Goal: Task Accomplishment & Management: Complete application form

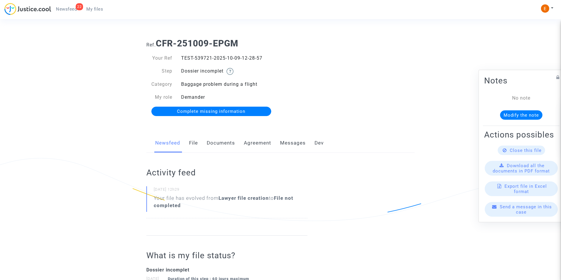
click at [219, 145] on link "Documents" at bounding box center [221, 143] width 28 height 19
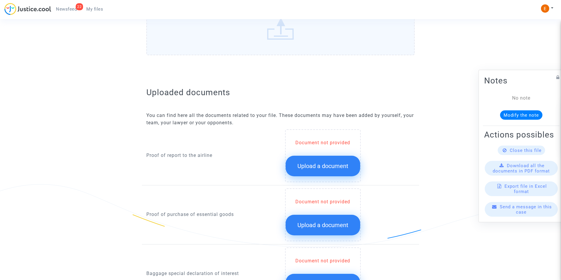
scroll to position [294, 0]
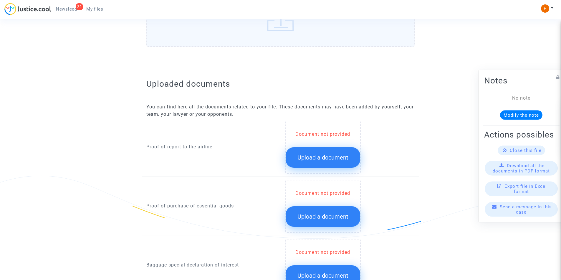
click at [315, 156] on span "Upload a document" at bounding box center [322, 157] width 51 height 7
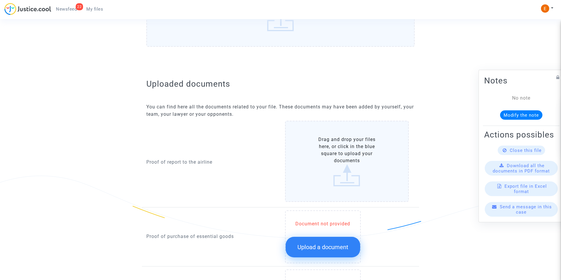
click at [346, 156] on label "Drag and drop your files here, or click in the blue square to upload your docum…" at bounding box center [347, 161] width 124 height 81
click at [0, 0] on input "Drag and drop your files here, or click in the blue square to upload your docum…" at bounding box center [0, 0] width 0 height 0
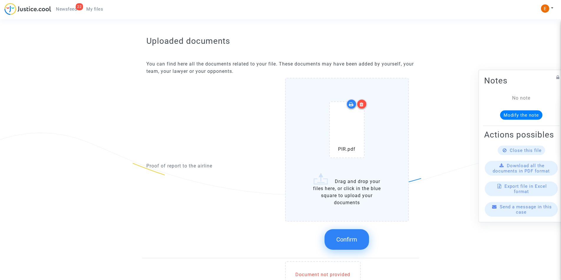
scroll to position [383, 0]
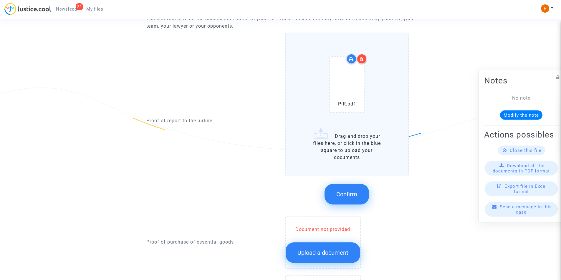
click at [347, 195] on span "Confirm" at bounding box center [346, 194] width 21 height 7
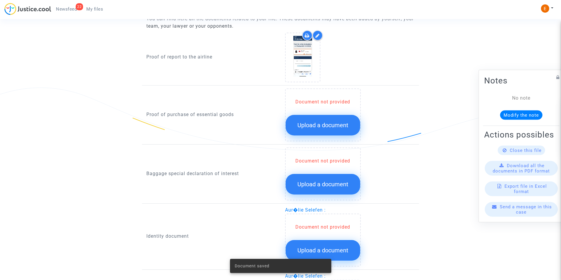
click at [308, 126] on span "Upload a document" at bounding box center [322, 125] width 51 height 7
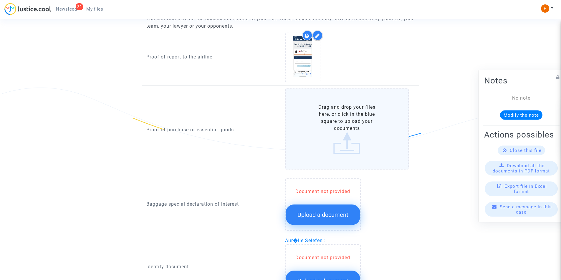
click at [333, 124] on label "Drag and drop your files here, or click in the blue square to upload your docum…" at bounding box center [347, 129] width 124 height 81
click at [0, 0] on input "Drag and drop your files here, or click in the blue square to upload your docum…" at bounding box center [0, 0] width 0 height 0
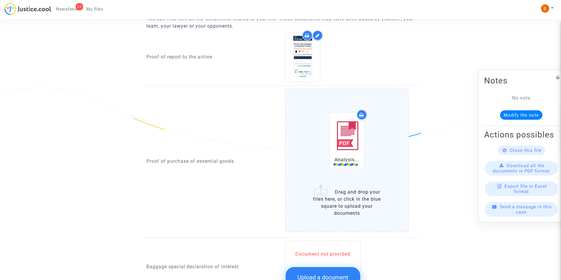
scroll to position [500, 0]
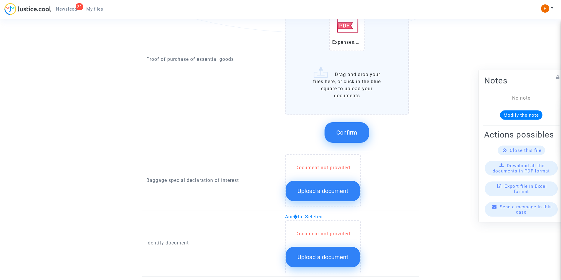
click at [345, 126] on button "Confirm" at bounding box center [346, 132] width 44 height 21
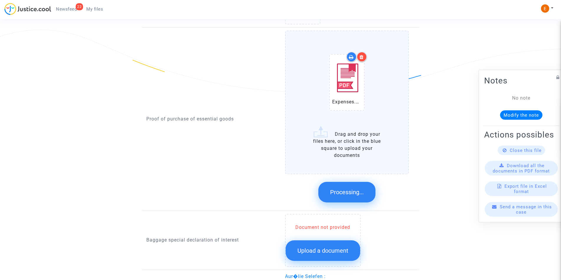
scroll to position [353, 0]
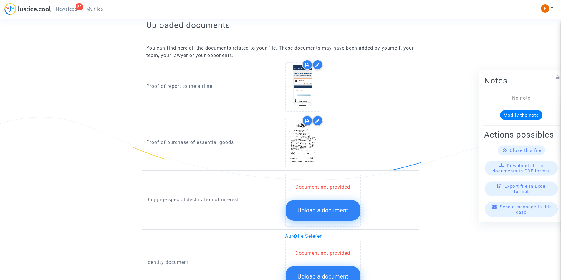
click at [318, 65] on icon at bounding box center [317, 65] width 4 height 5
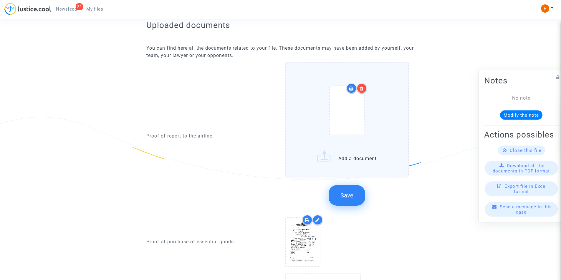
click at [363, 90] on icon at bounding box center [361, 88] width 4 height 5
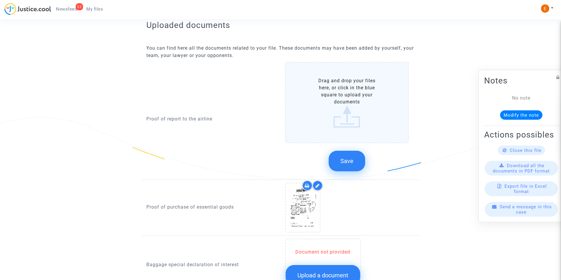
click at [345, 114] on label "Drag and drop your files here, or click in the blue square to upload your docum…" at bounding box center [347, 102] width 124 height 81
click at [0, 0] on input "Drag and drop your files here, or click in the blue square to upload your docum…" at bounding box center [0, 0] width 0 height 0
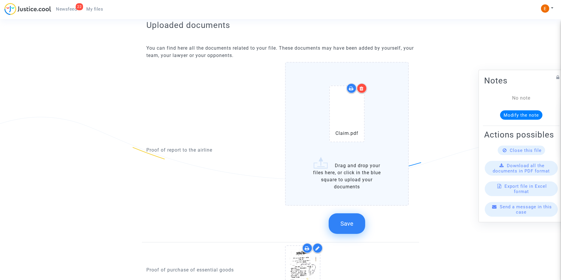
click at [350, 221] on span "Save" at bounding box center [346, 223] width 13 height 7
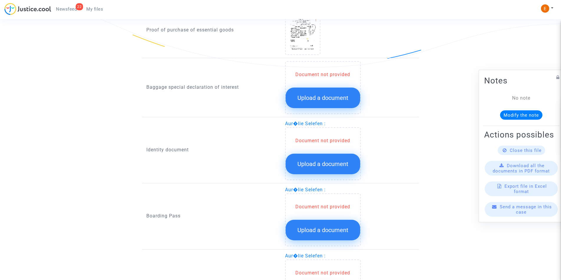
scroll to position [458, 0]
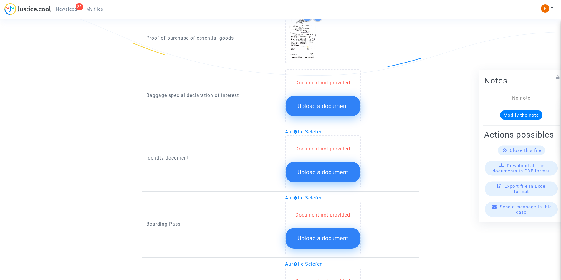
click at [308, 112] on button "Upload a document" at bounding box center [322, 106] width 74 height 21
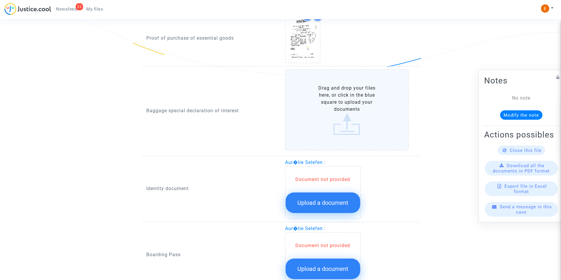
click at [327, 108] on label "Drag and drop your files here, or click in the blue square to upload your docum…" at bounding box center [347, 109] width 124 height 81
click at [0, 0] on input "Drag and drop your files here, or click in the blue square to upload your docum…" at bounding box center [0, 0] width 0 height 0
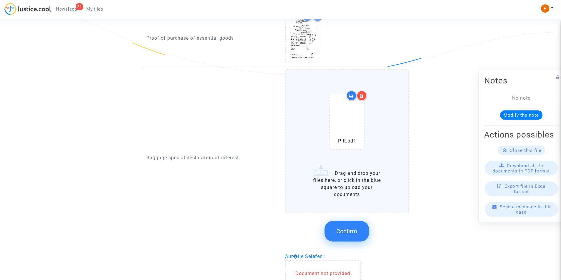
click at [343, 227] on button "Confirm" at bounding box center [346, 231] width 44 height 21
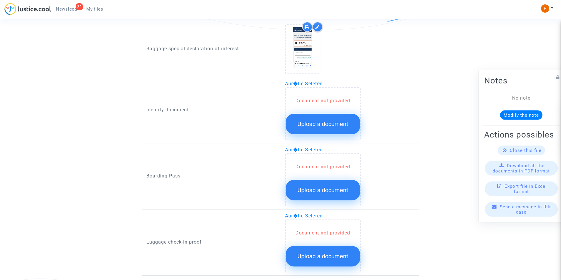
scroll to position [516, 0]
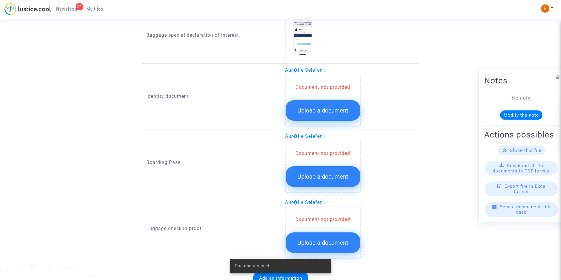
click at [312, 111] on span "Upload a document" at bounding box center [322, 110] width 51 height 7
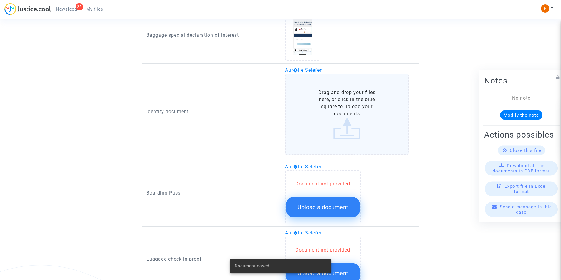
click at [353, 127] on label "Drag and drop your files here, or click in the blue square to upload your docum…" at bounding box center [347, 114] width 124 height 81
click at [0, 0] on input "Drag and drop your files here, or click in the blue square to upload your docum…" at bounding box center [0, 0] width 0 height 0
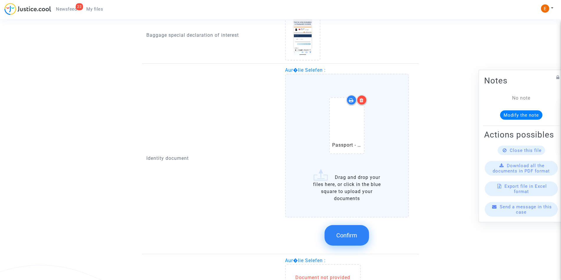
click at [347, 233] on span "Confirm" at bounding box center [346, 235] width 21 height 7
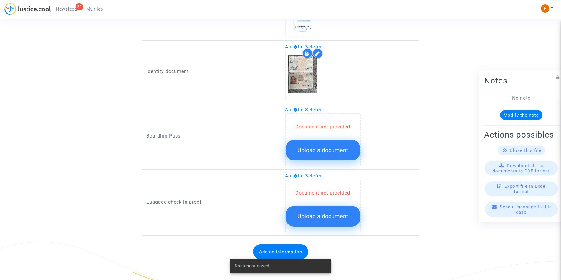
click at [333, 145] on button "Upload a document" at bounding box center [322, 150] width 74 height 21
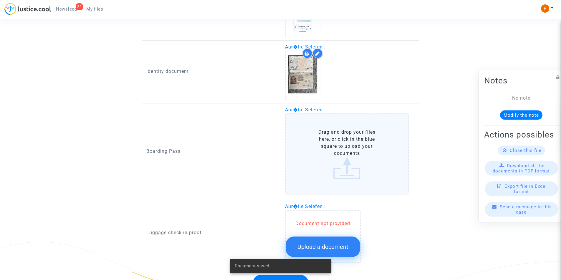
click at [330, 143] on label "Drag and drop your files here, or click in the blue square to upload your docum…" at bounding box center [347, 154] width 124 height 81
click at [0, 0] on input "Drag and drop your files here, or click in the blue square to upload your docum…" at bounding box center [0, 0] width 0 height 0
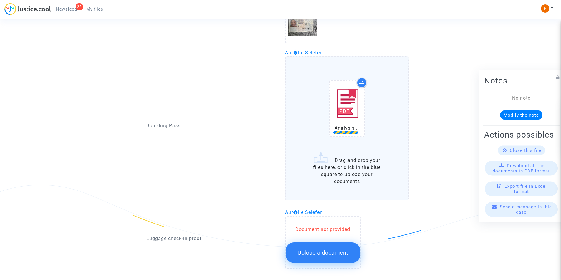
scroll to position [628, 0]
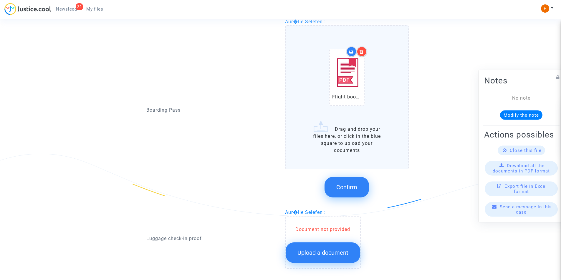
click at [348, 183] on button "Confirm" at bounding box center [346, 187] width 44 height 21
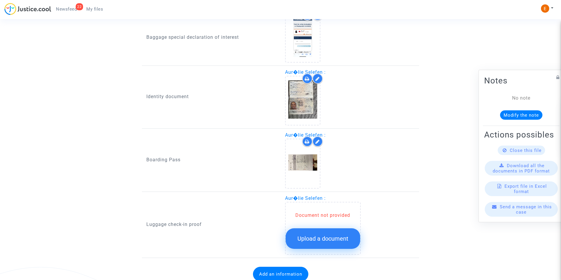
scroll to position [537, 0]
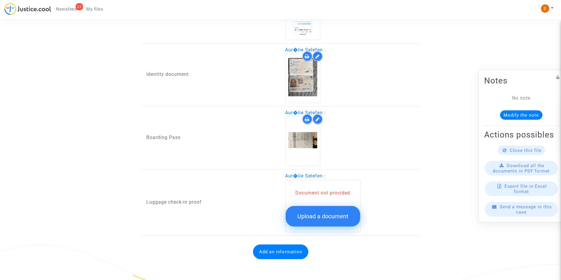
click at [314, 217] on span "Upload a document" at bounding box center [322, 216] width 51 height 7
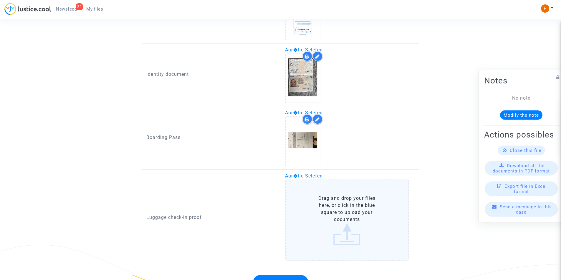
click at [348, 217] on label "Drag and drop your files here, or click in the blue square to upload your docum…" at bounding box center [347, 220] width 124 height 81
click at [0, 0] on input "Drag and drop your files here, or click in the blue square to upload your docum…" at bounding box center [0, 0] width 0 height 0
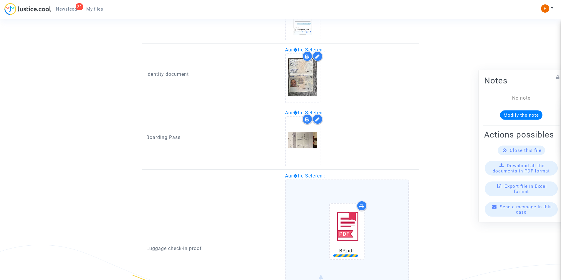
scroll to position [630, 0]
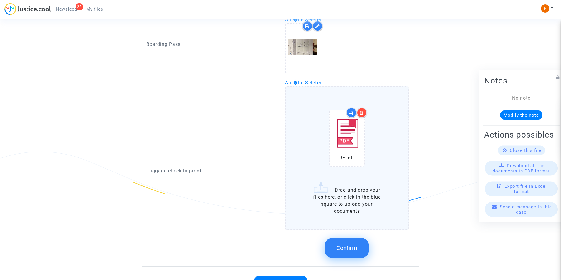
click at [354, 244] on button "Confirm" at bounding box center [346, 248] width 44 height 21
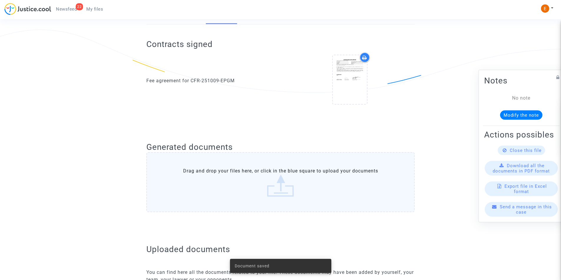
scroll to position [33, 0]
